Goal: Task Accomplishment & Management: Manage account settings

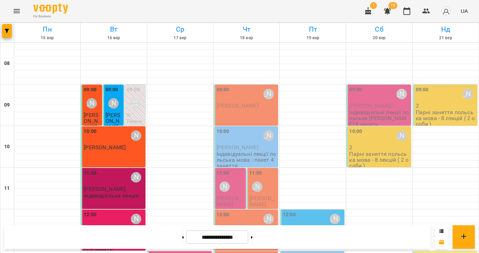
scroll to position [124, 0]
click at [232, 195] on span "[PERSON_NAME]" at bounding box center [229, 201] width 25 height 13
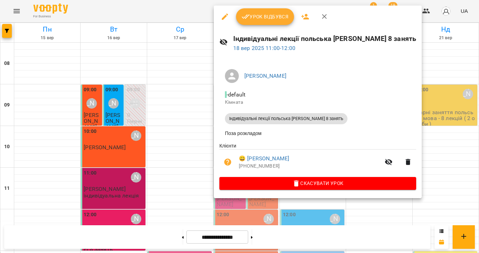
scroll to position [124, 0]
click at [251, 18] on span "Урок відбувся" at bounding box center [265, 17] width 47 height 8
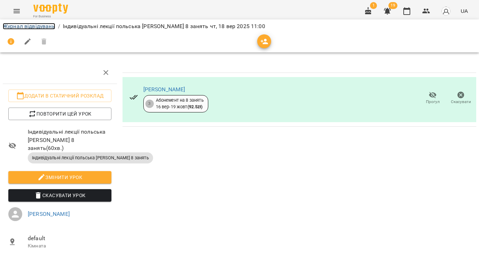
click at [36, 28] on link "Журнал відвідувань" at bounding box center [29, 26] width 52 height 7
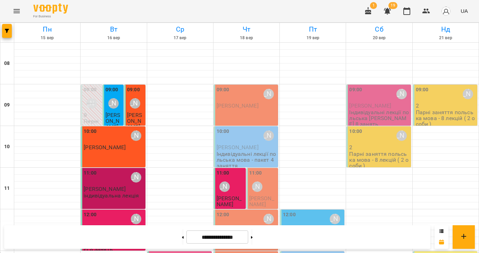
click at [269, 195] on span "[PERSON_NAME]" at bounding box center [261, 201] width 25 height 13
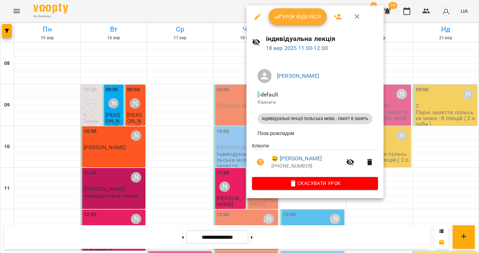
click at [295, 20] on span "Урок відбувся" at bounding box center [297, 17] width 47 height 8
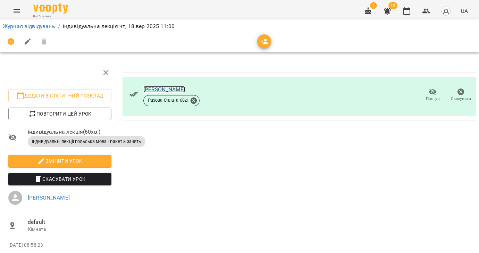
click at [175, 90] on link "[PERSON_NAME]" at bounding box center [164, 89] width 42 height 7
click at [19, 26] on link "Журнал відвідувань" at bounding box center [29, 26] width 52 height 7
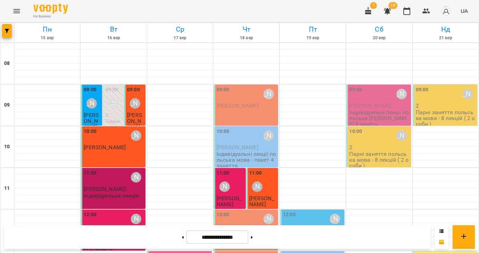
click at [249, 112] on div "09:00 [PERSON_NAME] [PERSON_NAME]" at bounding box center [246, 105] width 64 height 41
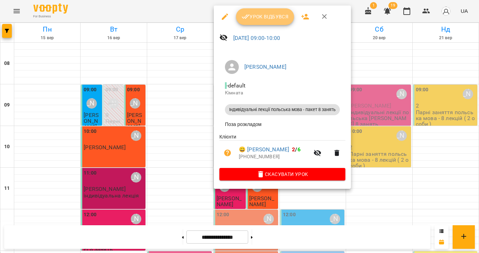
click at [258, 15] on span "Урок відбувся" at bounding box center [265, 17] width 47 height 8
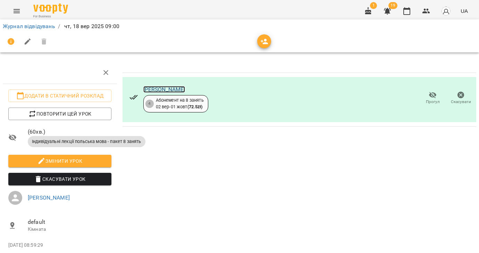
click at [180, 91] on link "[PERSON_NAME]" at bounding box center [164, 89] width 42 height 7
click at [28, 24] on link "Журнал відвідувань" at bounding box center [29, 26] width 52 height 7
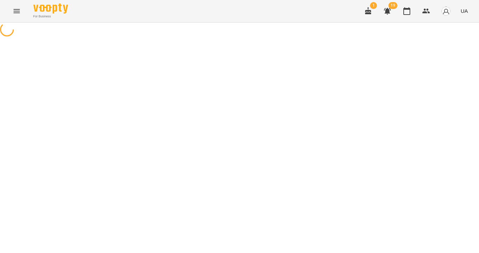
click at [17, 12] on icon "Menu" at bounding box center [17, 11] width 8 height 8
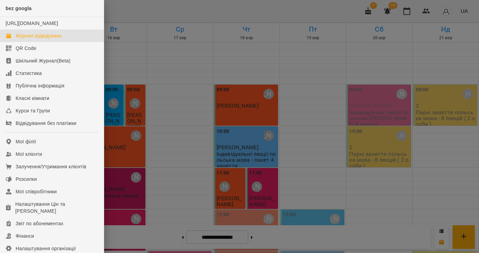
click at [38, 39] on div "Журнал відвідувань" at bounding box center [39, 35] width 46 height 7
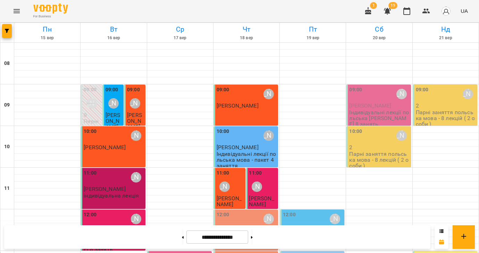
scroll to position [206, 0]
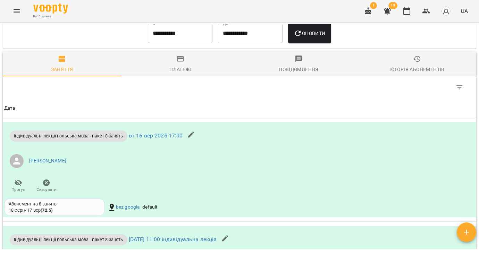
click at [410, 68] on div "Історія абонементів" at bounding box center [417, 69] width 55 height 8
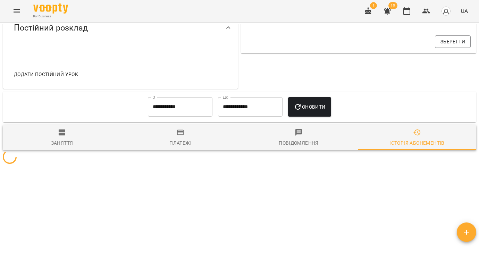
scroll to position [375, 0]
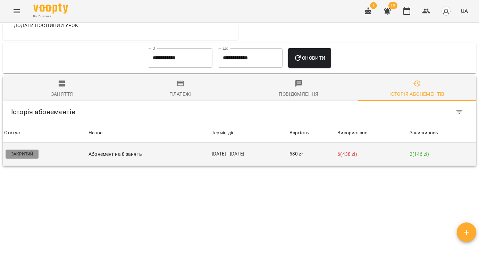
click at [327, 157] on td "580 zł" at bounding box center [312, 154] width 48 height 23
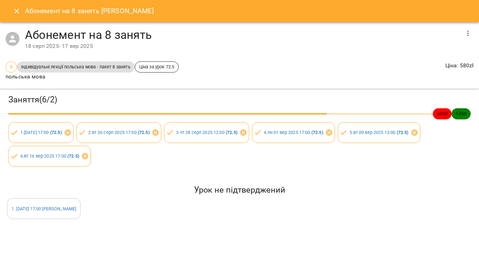
click at [471, 32] on icon "button" at bounding box center [468, 33] width 8 height 8
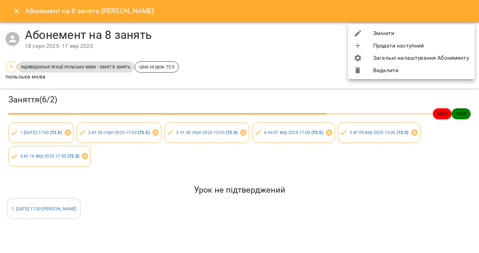
drag, startPoint x: 396, startPoint y: 34, endPoint x: 352, endPoint y: 48, distance: 46.9
click at [396, 34] on li "Змінити" at bounding box center [411, 33] width 126 height 13
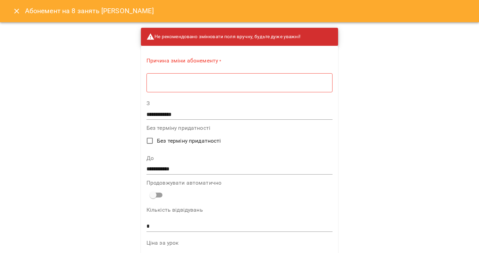
click at [193, 82] on textarea at bounding box center [239, 83] width 177 height 7
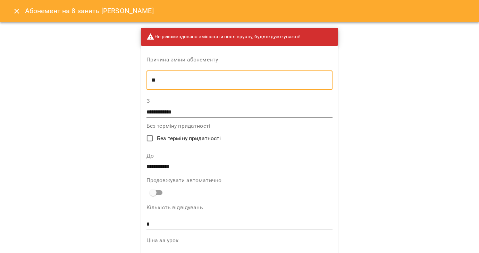
type textarea "*"
type textarea "**********"
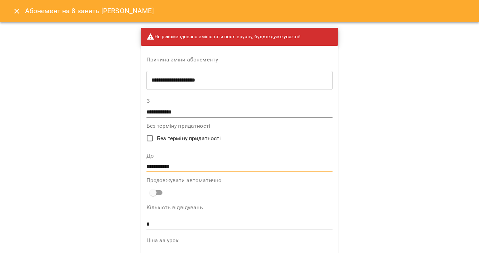
click at [171, 167] on input "**********" at bounding box center [240, 167] width 187 height 11
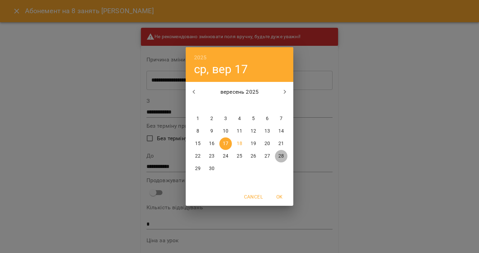
click at [281, 156] on p "28" at bounding box center [282, 156] width 6 height 7
type input "**********"
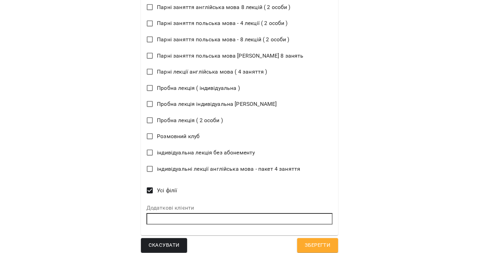
scroll to position [463, 0]
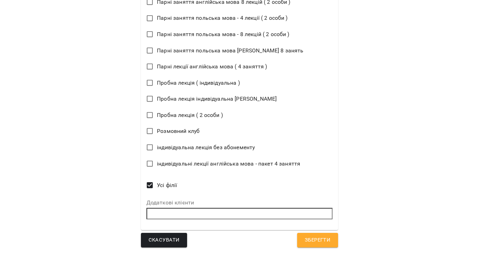
click at [313, 242] on span "Зберегти" at bounding box center [318, 240] width 26 height 9
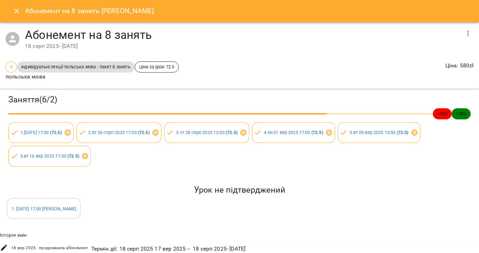
click at [14, 13] on icon "Close" at bounding box center [17, 11] width 8 height 8
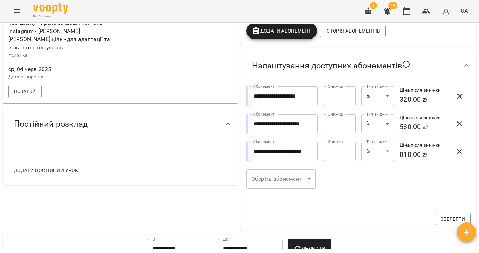
scroll to position [392, 0]
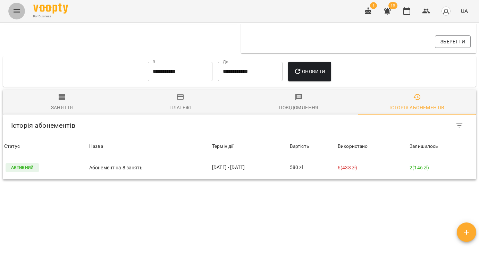
click at [15, 11] on icon "Menu" at bounding box center [17, 11] width 6 height 4
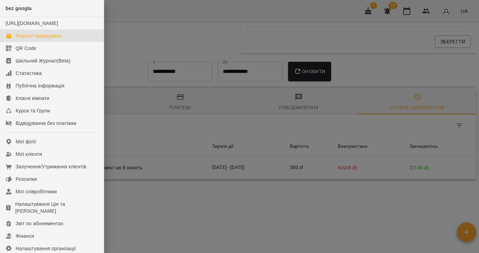
drag, startPoint x: 30, startPoint y: 42, endPoint x: 123, endPoint y: 67, distance: 96.7
click at [30, 39] on div "Журнал відвідувань" at bounding box center [39, 35] width 46 height 7
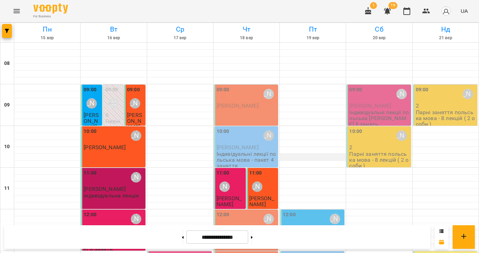
scroll to position [110, 0]
click at [270, 195] on span "[PERSON_NAME]" at bounding box center [261, 201] width 25 height 13
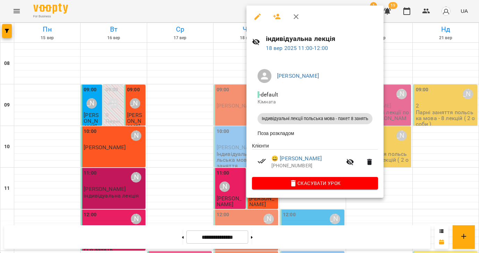
click at [260, 17] on icon "button" at bounding box center [258, 17] width 8 height 8
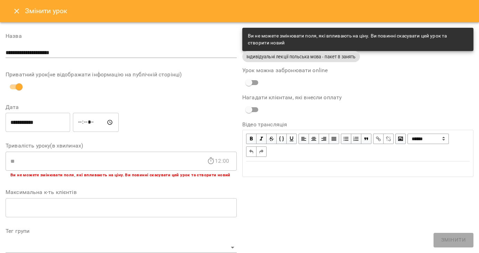
click at [14, 14] on icon "Close" at bounding box center [17, 11] width 8 height 8
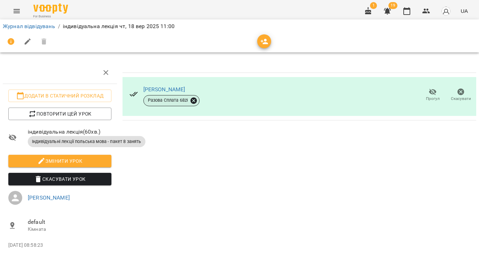
click at [195, 100] on icon at bounding box center [194, 101] width 8 height 8
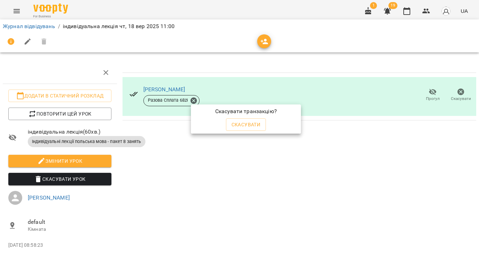
click at [241, 125] on span "Скасувати" at bounding box center [246, 125] width 29 height 8
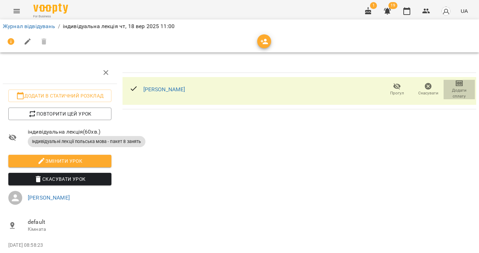
click at [451, 93] on span "Додати сплату" at bounding box center [459, 94] width 23 height 12
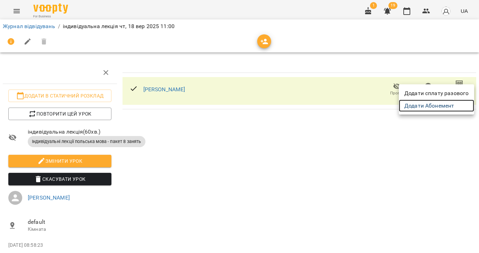
click at [447, 104] on link "Додати Абонемент" at bounding box center [436, 106] width 75 height 13
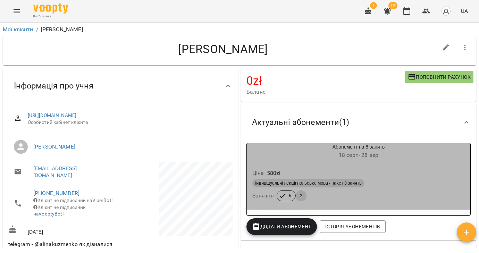
click at [398, 177] on div "Ціна 580 zł" at bounding box center [358, 173] width 215 height 13
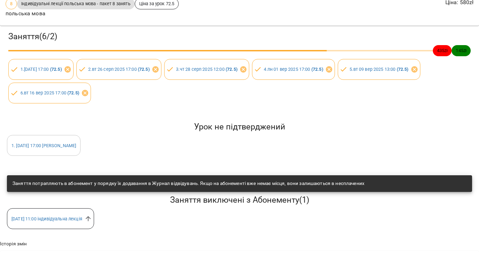
scroll to position [76, 0]
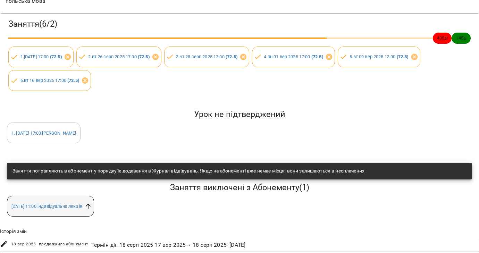
click at [92, 206] on icon at bounding box center [88, 207] width 8 height 8
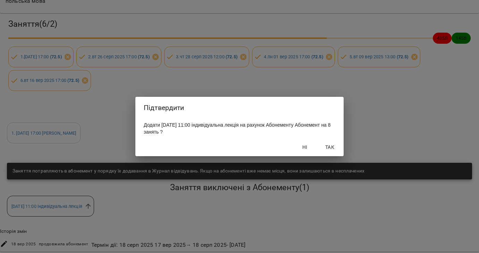
click at [331, 149] on span "Так" at bounding box center [330, 147] width 17 height 8
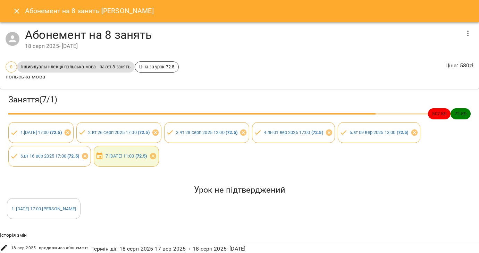
click at [16, 11] on icon "Close" at bounding box center [16, 11] width 5 height 5
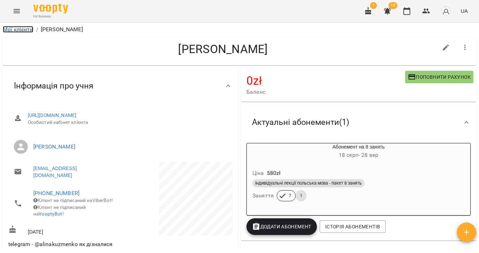
click at [16, 32] on link "Мої клієнти" at bounding box center [18, 29] width 31 height 7
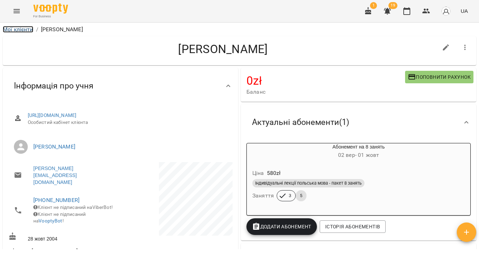
click at [20, 29] on link "Мої клієнти" at bounding box center [18, 29] width 31 height 7
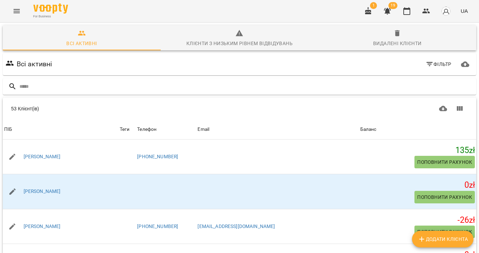
click at [15, 11] on icon "Menu" at bounding box center [17, 11] width 6 height 4
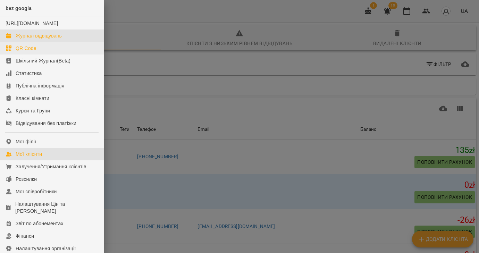
drag, startPoint x: 24, startPoint y: 42, endPoint x: 71, endPoint y: 50, distance: 47.5
click at [24, 39] on div "Журнал відвідувань" at bounding box center [39, 35] width 46 height 7
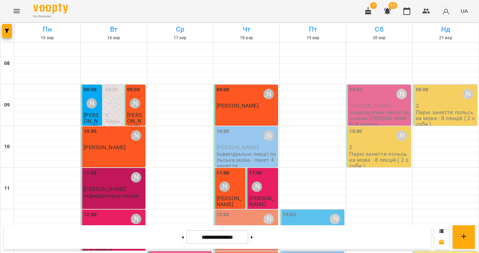
click at [240, 153] on p "Індивідуальні лекції польська мова - пакет 4 заняття" at bounding box center [247, 160] width 60 height 18
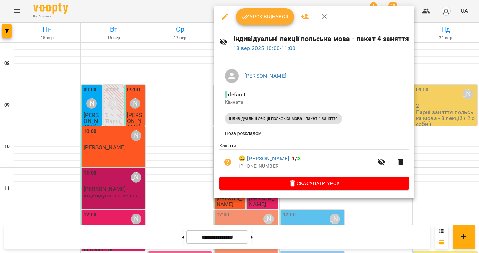
click at [266, 9] on button "Урок відбувся" at bounding box center [265, 16] width 58 height 17
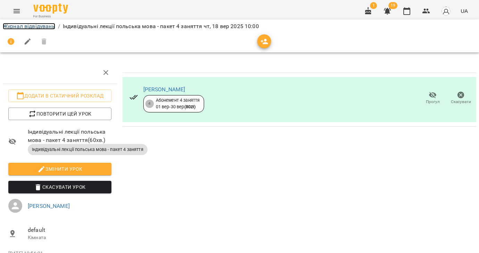
click at [48, 27] on link "Журнал відвідувань" at bounding box center [29, 26] width 52 height 7
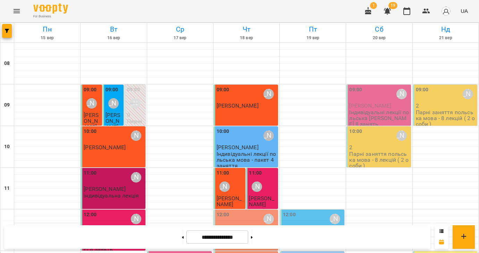
scroll to position [211, 0]
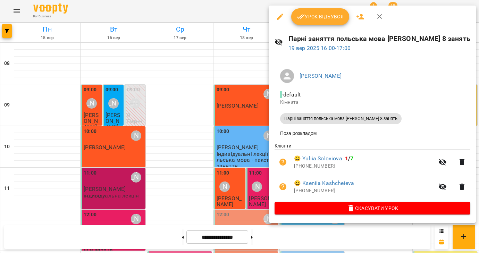
click at [278, 18] on icon "button" at bounding box center [280, 17] width 6 height 6
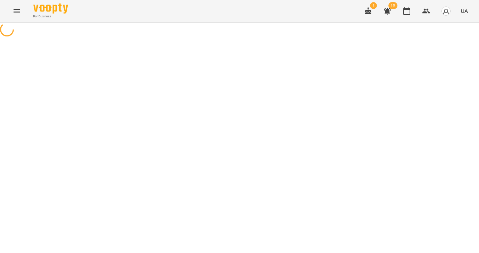
select select "**********"
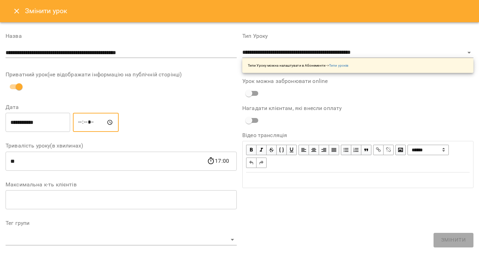
click at [85, 123] on input "*****" at bounding box center [96, 122] width 46 height 19
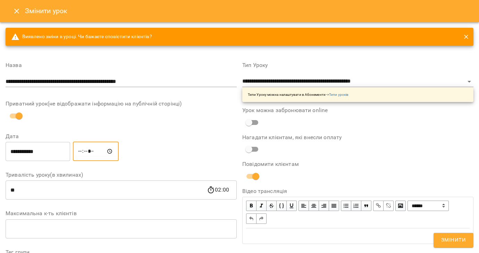
type input "*****"
click at [451, 241] on span "Змінити" at bounding box center [454, 240] width 25 height 9
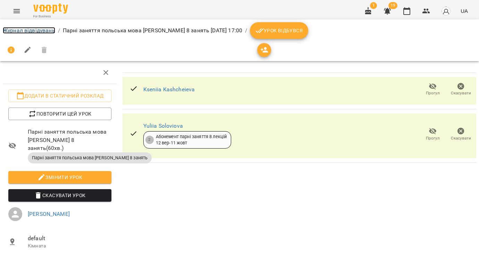
click at [25, 31] on link "Журнал відвідувань" at bounding box center [29, 30] width 52 height 7
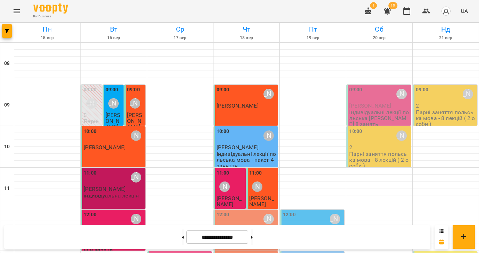
scroll to position [217, 0]
